Goal: Transaction & Acquisition: Book appointment/travel/reservation

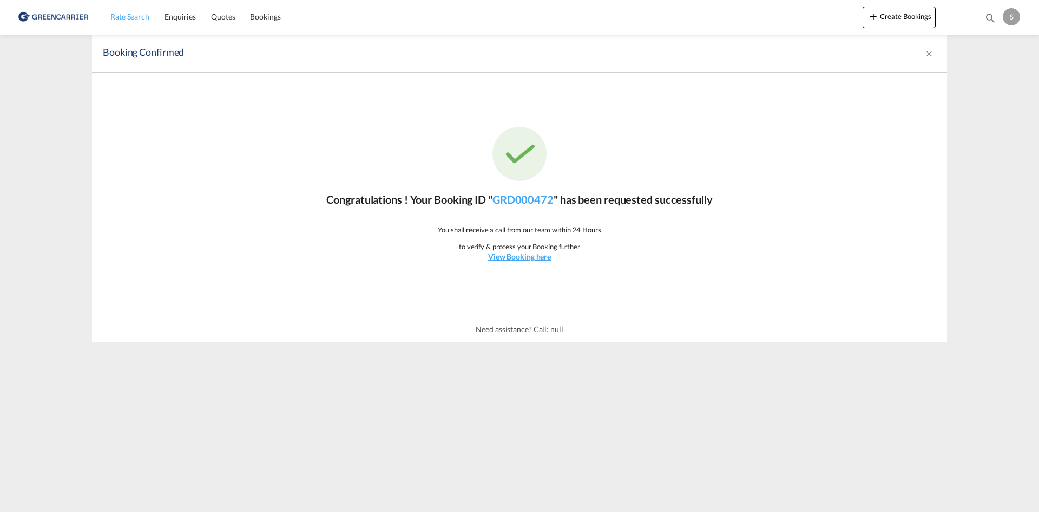
click at [144, 17] on span "Rate Search" at bounding box center [129, 16] width 39 height 9
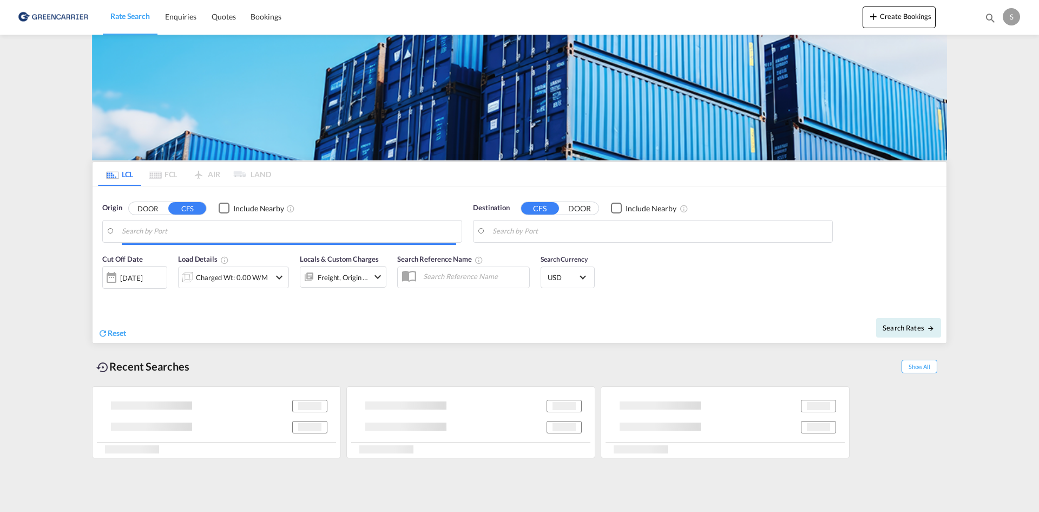
type input "[GEOGRAPHIC_DATA], [GEOGRAPHIC_DATA]"
type input "Busan, KRPUS"
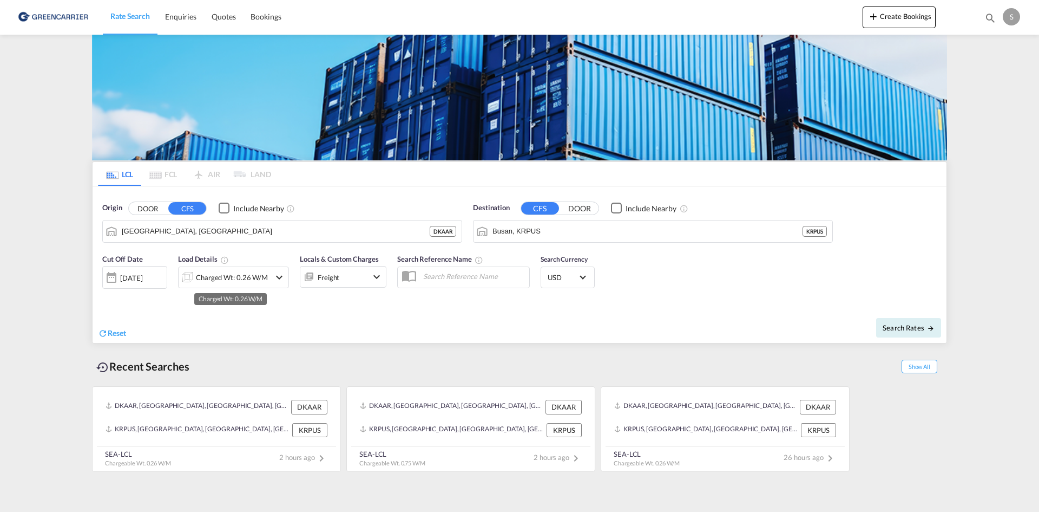
click at [258, 281] on div "Charged Wt: 0.26 W/M" at bounding box center [232, 277] width 72 height 15
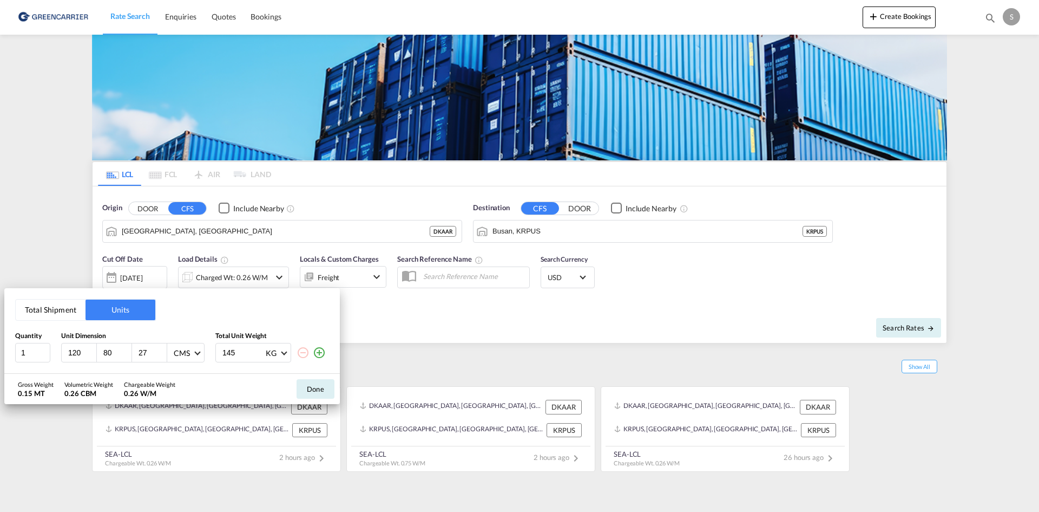
click at [87, 351] on input "120" at bounding box center [81, 353] width 29 height 10
type input "140"
type input "58"
type input "166"
type input "263"
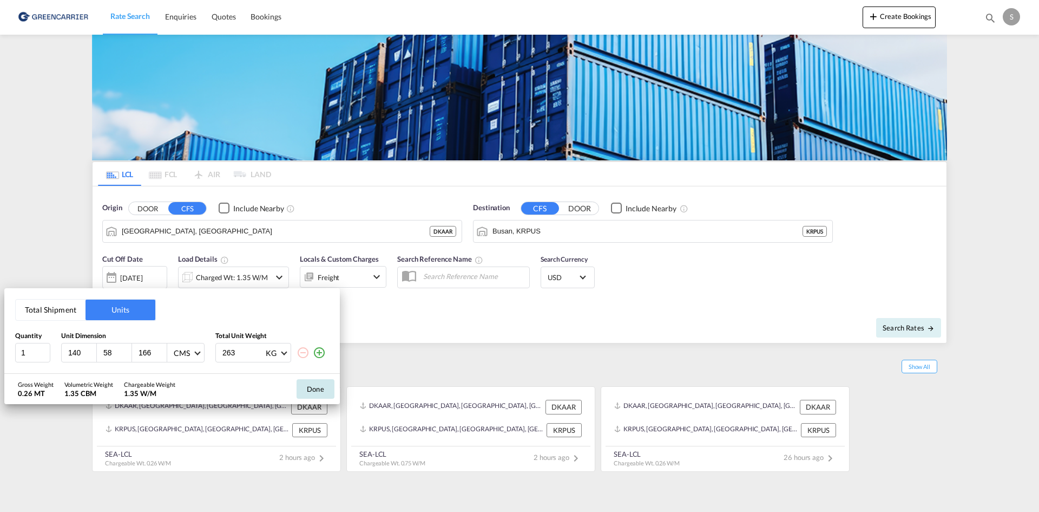
click at [316, 387] on button "Done" at bounding box center [316, 388] width 38 height 19
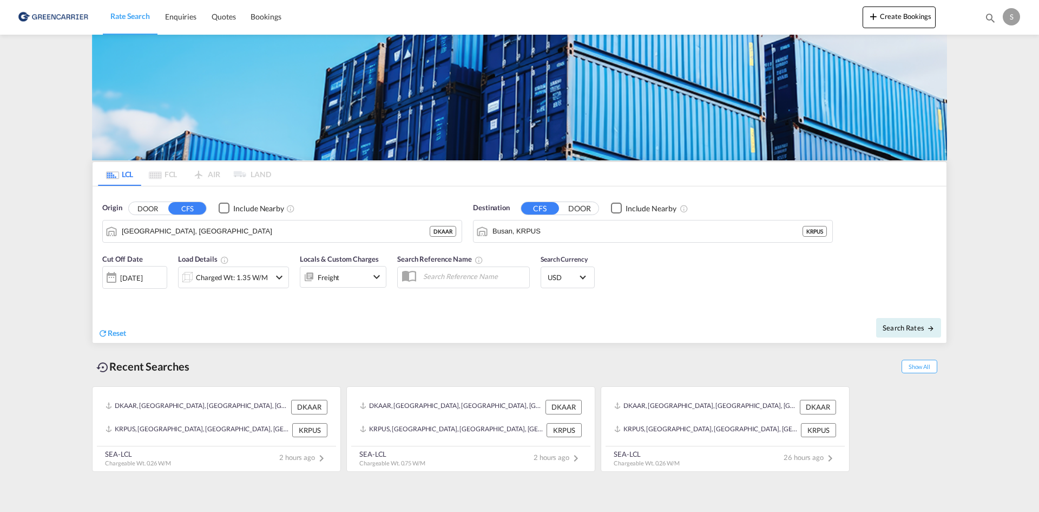
click at [445, 270] on input "text" at bounding box center [474, 276] width 112 height 16
paste input "OADO251750"
type input "OADO251750 cha"
click at [897, 319] on button "Search Rates" at bounding box center [908, 327] width 65 height 19
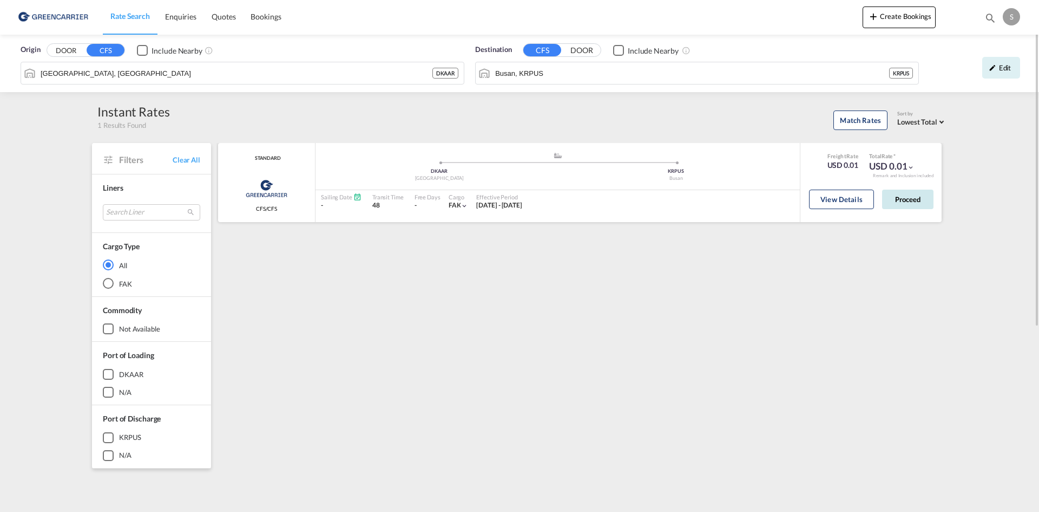
click at [906, 205] on button "Proceed" at bounding box center [907, 198] width 51 height 19
